Goal: Task Accomplishment & Management: Use online tool/utility

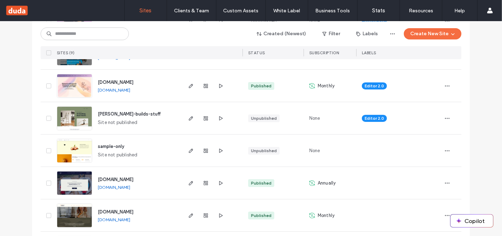
scroll to position [202, 0]
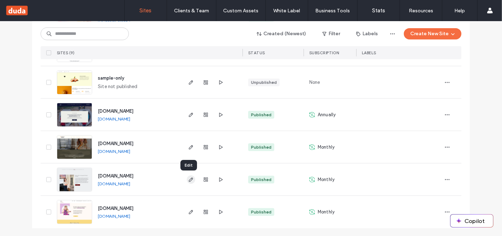
click at [192, 180] on span "button" at bounding box center [191, 180] width 8 height 8
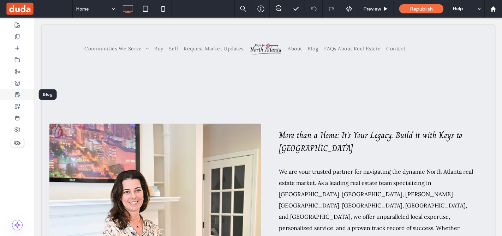
click at [14, 97] on div at bounding box center [17, 95] width 35 height 12
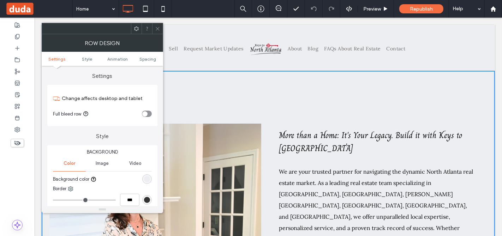
click at [155, 28] on icon at bounding box center [157, 28] width 5 height 5
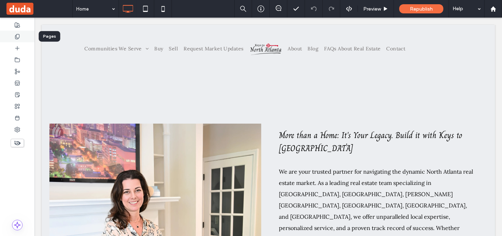
click at [13, 39] on div at bounding box center [17, 37] width 35 height 12
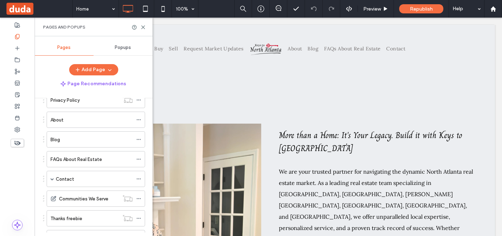
scroll to position [180, 0]
click at [53, 176] on span at bounding box center [52, 178] width 4 height 4
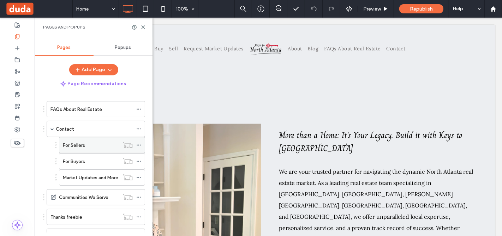
scroll to position [230, 0]
click at [84, 140] on label "For Sellers" at bounding box center [74, 145] width 22 height 12
click at [145, 29] on icon at bounding box center [142, 27] width 5 height 5
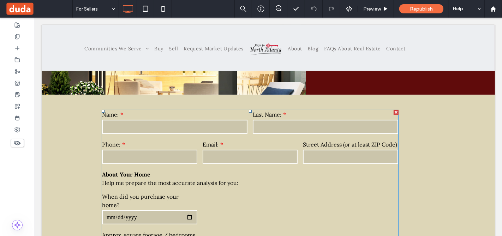
scroll to position [230, 0]
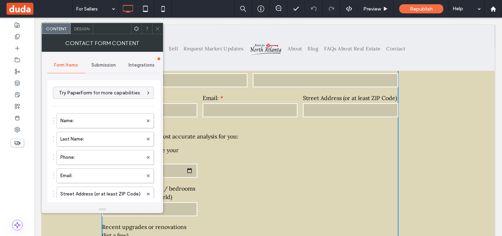
type input "**********"
click at [96, 60] on div "Submission" at bounding box center [104, 65] width 38 height 16
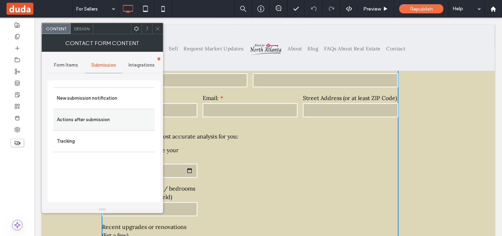
click at [120, 115] on label "Actions after submission" at bounding box center [104, 120] width 94 height 14
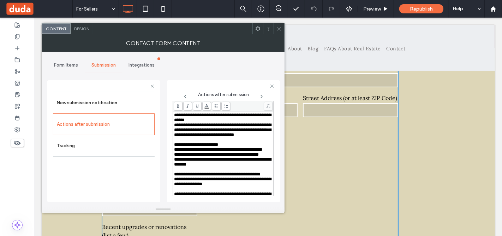
scroll to position [373, 0]
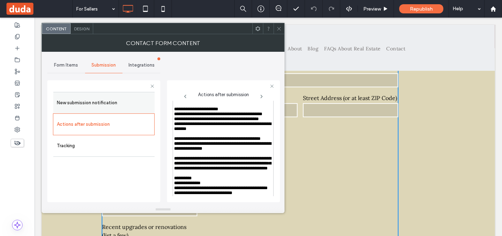
click at [104, 102] on label "New submission notification" at bounding box center [104, 103] width 94 height 14
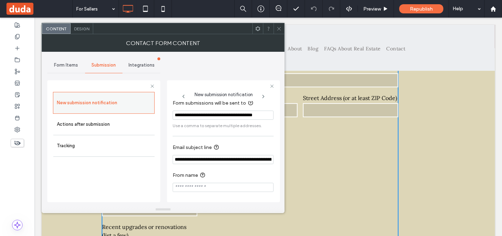
scroll to position [6, 0]
click at [222, 159] on input "**********" at bounding box center [222, 159] width 101 height 9
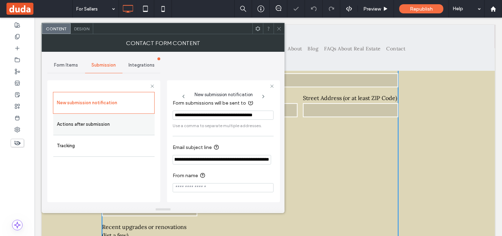
click at [103, 121] on label "Actions after submission" at bounding box center [104, 124] width 94 height 14
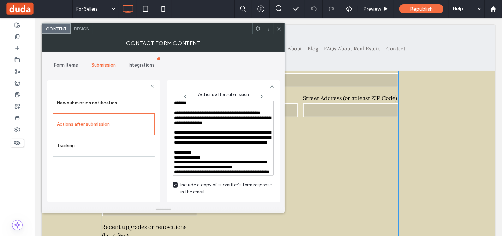
scroll to position [506, 0]
click at [114, 150] on label "Tracking" at bounding box center [104, 146] width 94 height 14
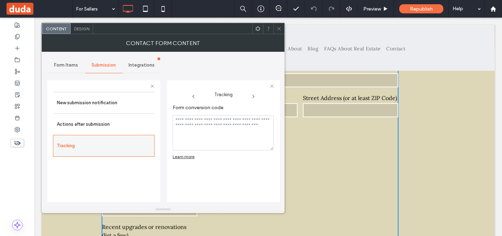
scroll to position [0, 0]
click at [63, 65] on span "Form Items" at bounding box center [66, 65] width 24 height 6
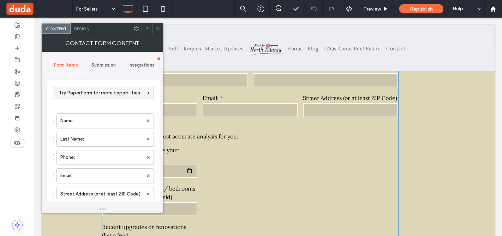
click at [102, 62] on span "Submission" at bounding box center [103, 65] width 24 height 6
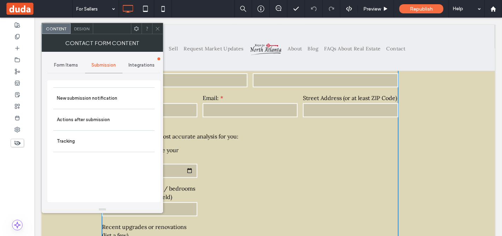
click at [77, 64] on span "Form Items" at bounding box center [66, 65] width 24 height 6
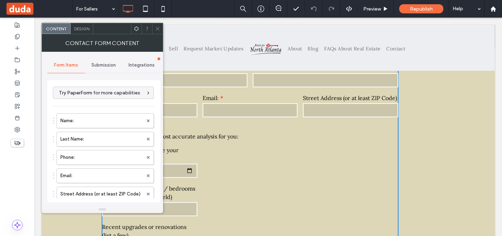
click at [108, 62] on span "Submission" at bounding box center [103, 65] width 24 height 6
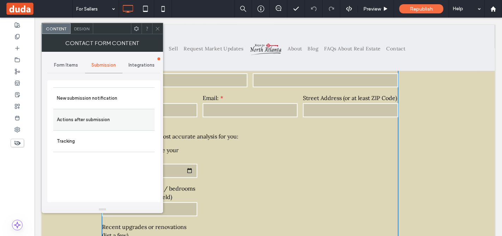
click at [115, 122] on label "Actions after submission" at bounding box center [104, 120] width 94 height 14
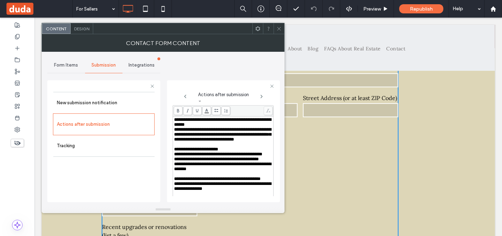
scroll to position [368, 0]
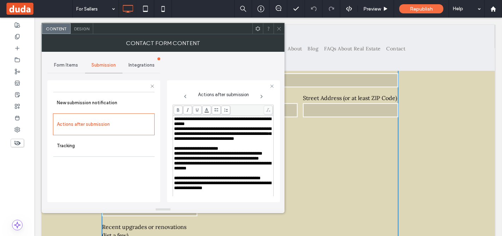
click at [279, 27] on icon at bounding box center [278, 28] width 5 height 5
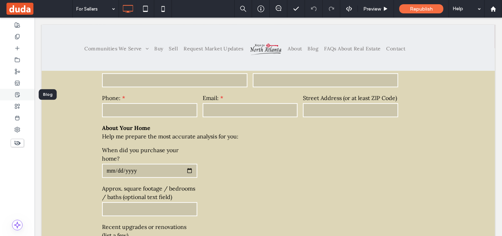
click at [17, 94] on icon at bounding box center [17, 95] width 6 height 6
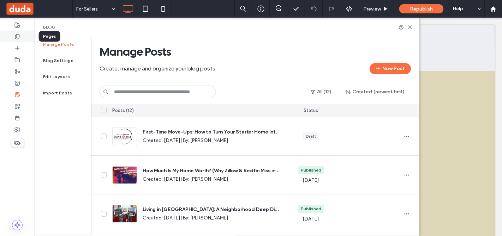
click at [15, 38] on icon at bounding box center [17, 37] width 6 height 6
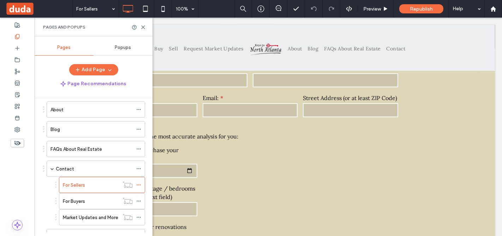
scroll to position [191, 0]
click at [75, 198] on label "For Buyers" at bounding box center [74, 200] width 22 height 12
click at [141, 26] on icon at bounding box center [142, 27] width 5 height 5
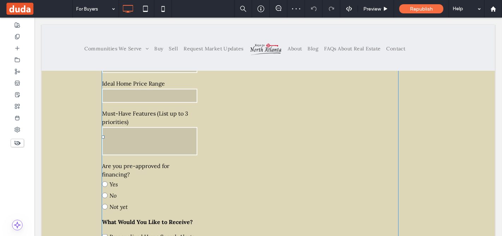
click at [172, 215] on div "Free Text What Would You Like to Receive?" at bounding box center [249, 222] width 301 height 14
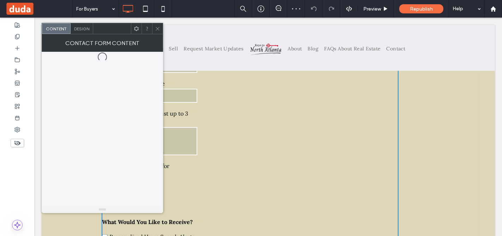
scroll to position [422, 0]
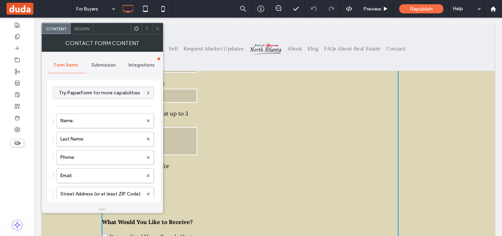
click at [108, 67] on span "Submission" at bounding box center [103, 65] width 24 height 6
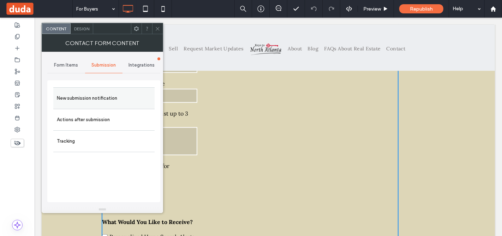
click at [109, 101] on label "New submission notification" at bounding box center [104, 98] width 94 height 14
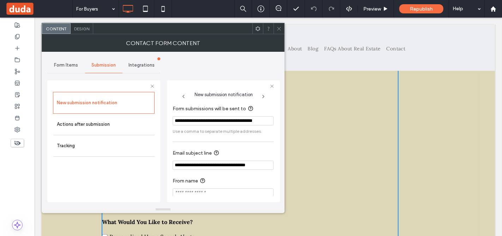
scroll to position [6, 0]
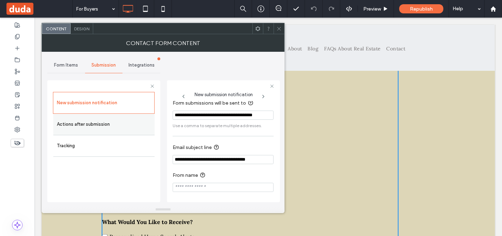
click at [115, 129] on label "Actions after submission" at bounding box center [104, 124] width 94 height 14
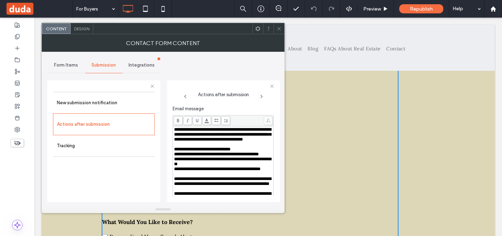
scroll to position [316, 0]
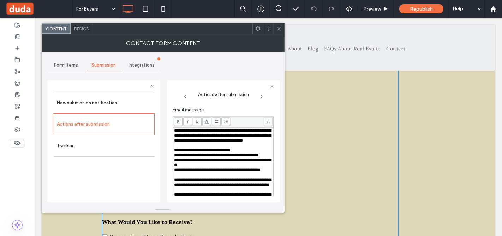
click at [188, 101] on input "**********" at bounding box center [222, 95] width 101 height 12
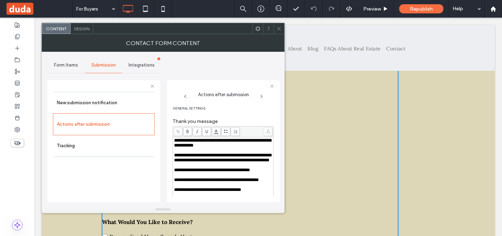
scroll to position [0, 0]
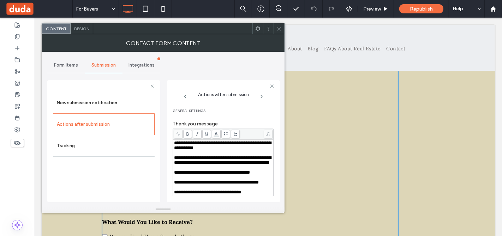
click at [280, 27] on icon at bounding box center [278, 28] width 5 height 5
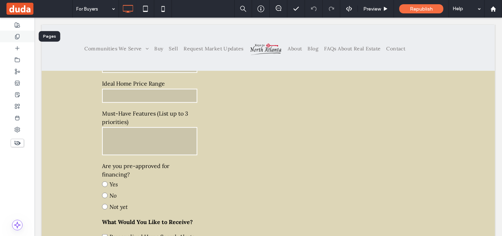
click at [23, 36] on div at bounding box center [17, 37] width 35 height 12
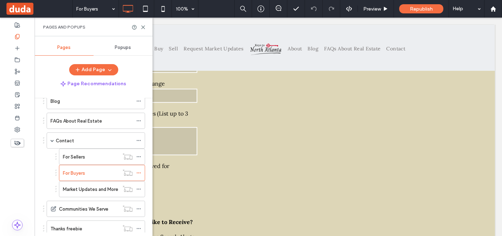
scroll to position [227, 0]
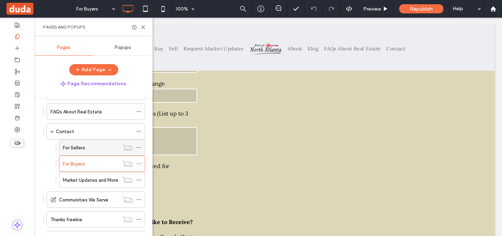
click at [77, 146] on label "For Sellers" at bounding box center [74, 148] width 22 height 12
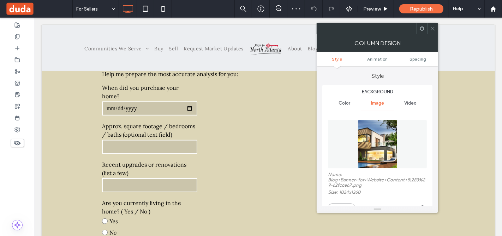
scroll to position [293, 0]
click at [166, 125] on label "Approx. square footage / bedrooms / baths (optional text field)" at bounding box center [149, 130] width 95 height 17
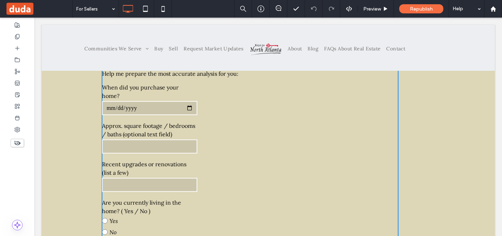
click at [182, 140] on input "text" at bounding box center [149, 147] width 95 height 14
click at [208, 123] on div "Name: Last Name: Phone: Email: Street Address (or at least ZIP Code) About Your…" at bounding box center [250, 235] width 302 height 474
click at [141, 122] on label "Approx. square footage / bedrooms / baths (optional text field)" at bounding box center [149, 130] width 95 height 17
click at [206, 129] on div "Name: Last Name: Phone: Email: Street Address (or at least ZIP Code) About Your…" at bounding box center [250, 235] width 302 height 474
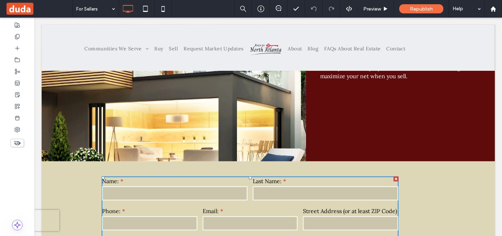
scroll to position [116, 0]
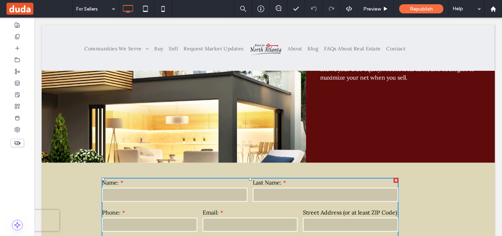
click at [193, 189] on input "text" at bounding box center [174, 195] width 145 height 14
click at [256, 186] on div "Last Name:" at bounding box center [325, 191] width 151 height 30
click at [332, 160] on div "Request Your Personalized Home Value Report Curious what your home is really wo…" at bounding box center [399, 59] width 189 height 208
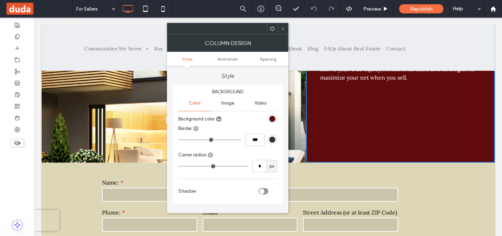
click at [284, 29] on icon at bounding box center [282, 28] width 5 height 5
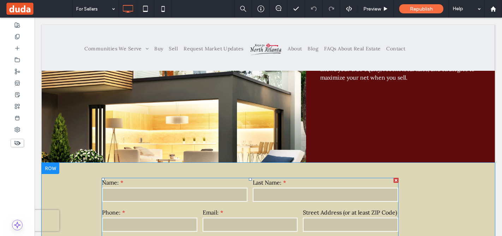
click at [176, 202] on div "Name:" at bounding box center [174, 191] width 151 height 30
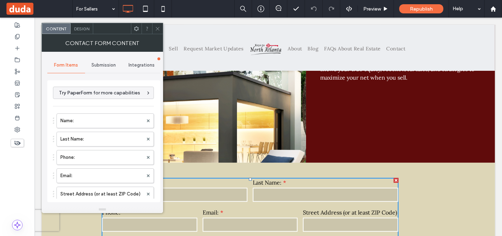
click at [105, 61] on div "Submission" at bounding box center [104, 65] width 38 height 16
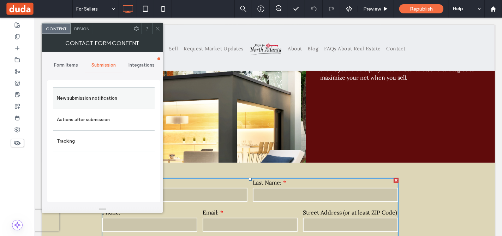
click at [110, 102] on label "New submission notification" at bounding box center [104, 98] width 94 height 14
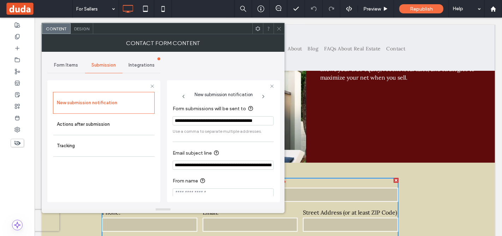
scroll to position [6, 0]
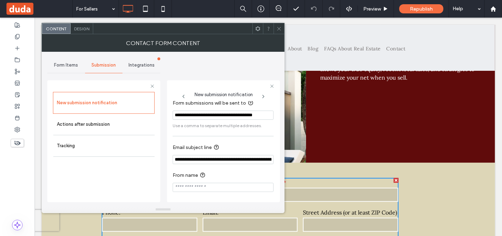
click at [232, 156] on input "**********" at bounding box center [222, 159] width 101 height 9
paste input "*********"
type input "**********"
click at [279, 29] on icon at bounding box center [278, 28] width 5 height 5
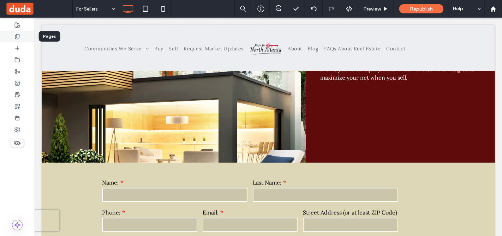
click at [20, 40] on div at bounding box center [17, 37] width 35 height 12
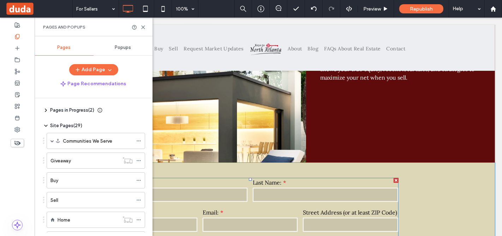
click at [218, 210] on label "Email:" at bounding box center [249, 212] width 95 height 8
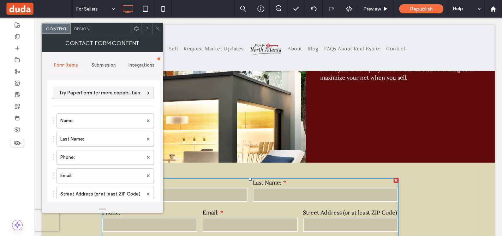
click at [114, 69] on div "Submission" at bounding box center [104, 65] width 38 height 16
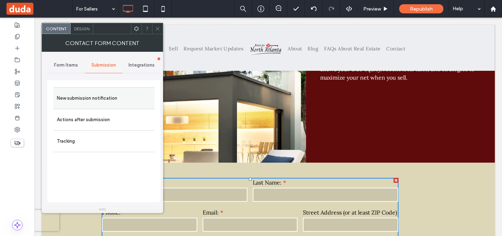
click at [118, 94] on label "New submission notification" at bounding box center [104, 98] width 94 height 14
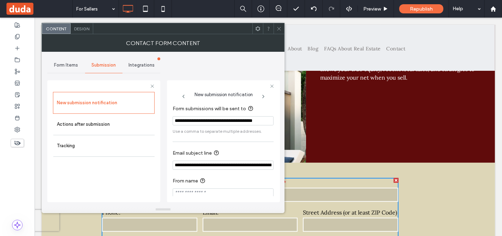
click at [277, 32] on span at bounding box center [278, 28] width 5 height 11
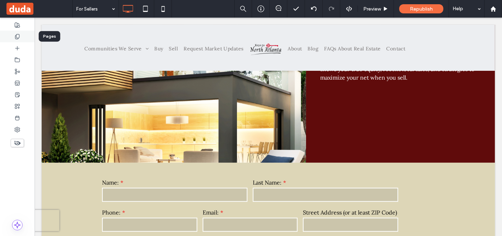
click at [19, 41] on div at bounding box center [17, 37] width 35 height 12
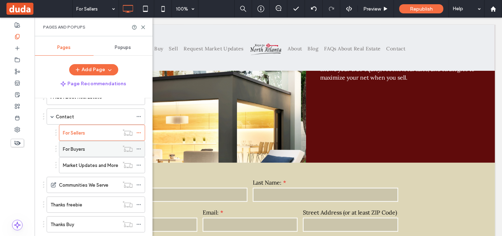
scroll to position [242, 0]
click at [75, 147] on label "For Buyers" at bounding box center [74, 149] width 22 height 12
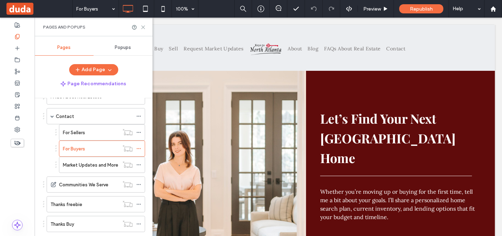
click at [143, 25] on icon at bounding box center [142, 27] width 5 height 5
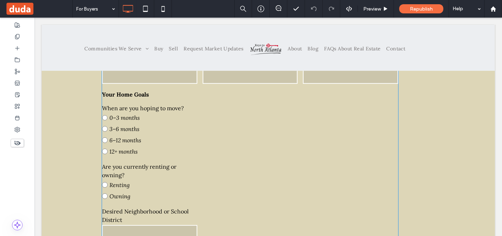
scroll to position [256, 0]
click at [171, 162] on label "Are you currently renting or owning?" at bounding box center [149, 170] width 95 height 17
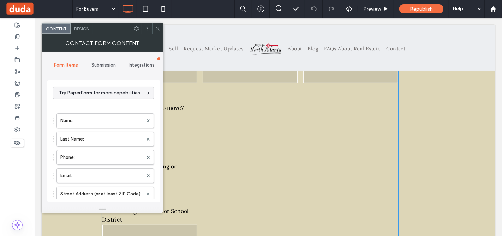
type input "**********"
click at [104, 64] on span "Submission" at bounding box center [103, 65] width 24 height 6
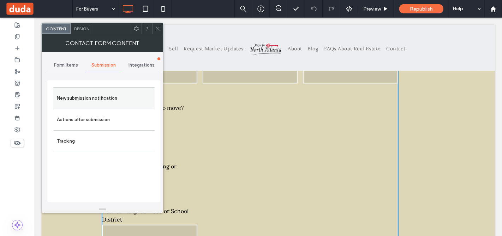
click at [110, 96] on label "New submission notification" at bounding box center [104, 98] width 94 height 14
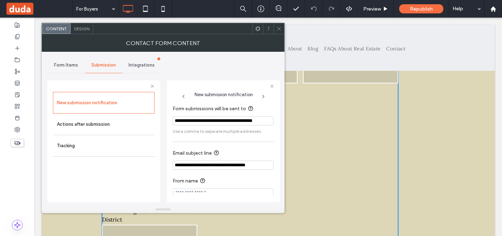
click at [208, 168] on input "**********" at bounding box center [222, 165] width 101 height 9
click at [101, 121] on label "Actions after submission" at bounding box center [104, 124] width 94 height 14
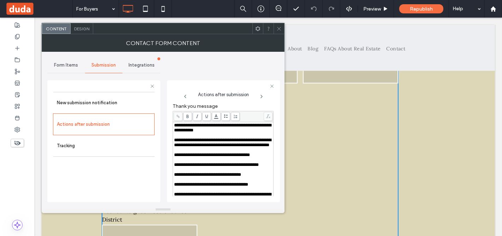
scroll to position [0, 0]
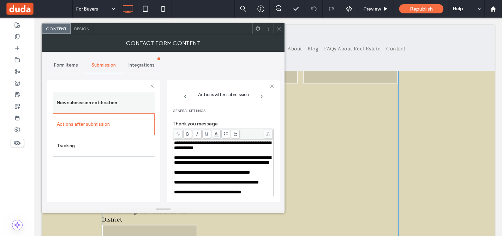
click at [80, 101] on label "New submission notification" at bounding box center [104, 103] width 94 height 14
